Goal: Find specific page/section: Find specific page/section

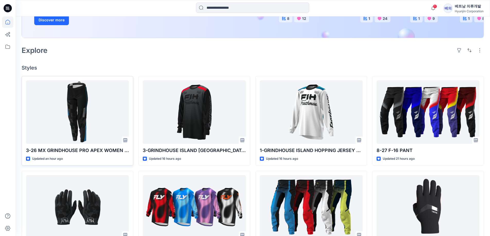
scroll to position [103, 0]
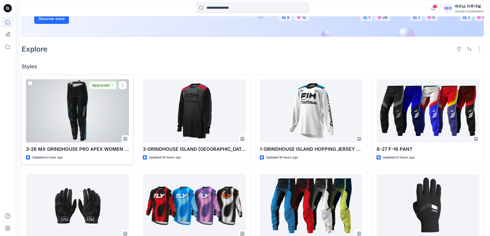
click at [99, 122] on div at bounding box center [77, 110] width 103 height 63
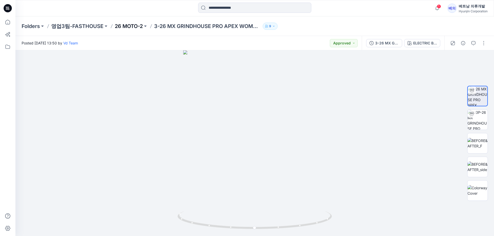
click at [129, 28] on p "26 MOTO-2" at bounding box center [129, 26] width 28 height 7
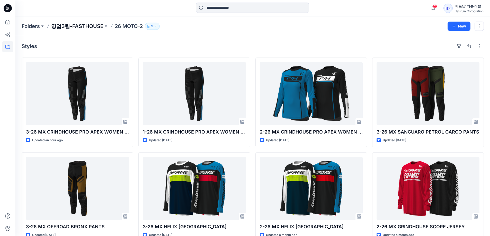
click at [85, 27] on p "영업3팀-FASTHOUSE" at bounding box center [77, 26] width 52 height 7
